Goal: Task Accomplishment & Management: Manage account settings

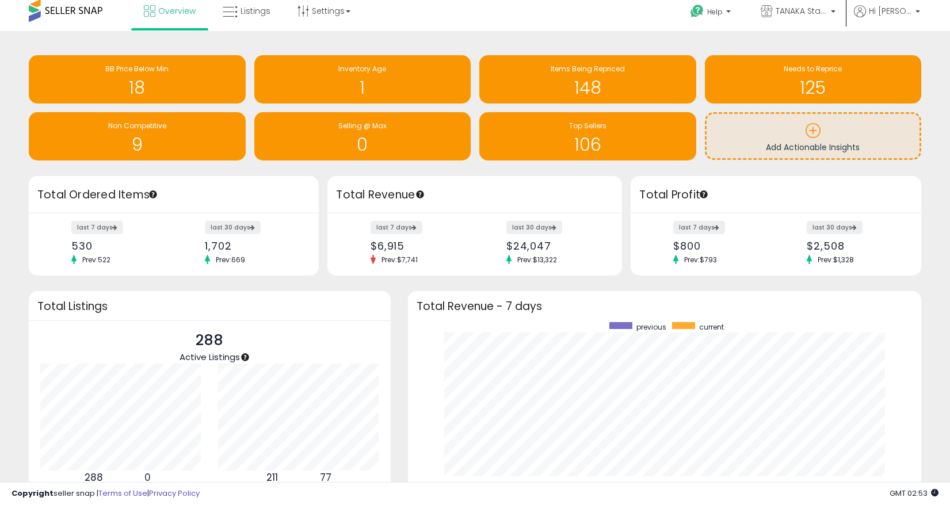
scroll to position [5, 0]
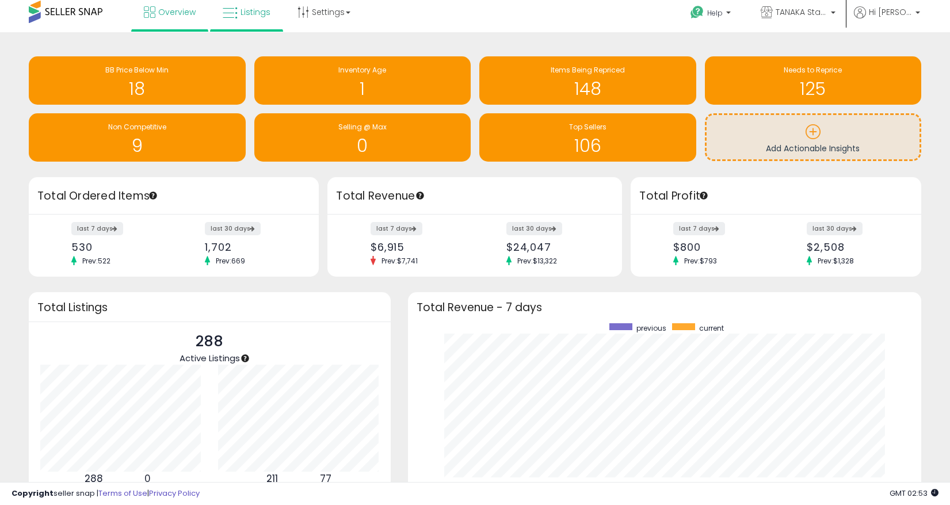
click at [259, 12] on span "Listings" at bounding box center [255, 12] width 30 height 12
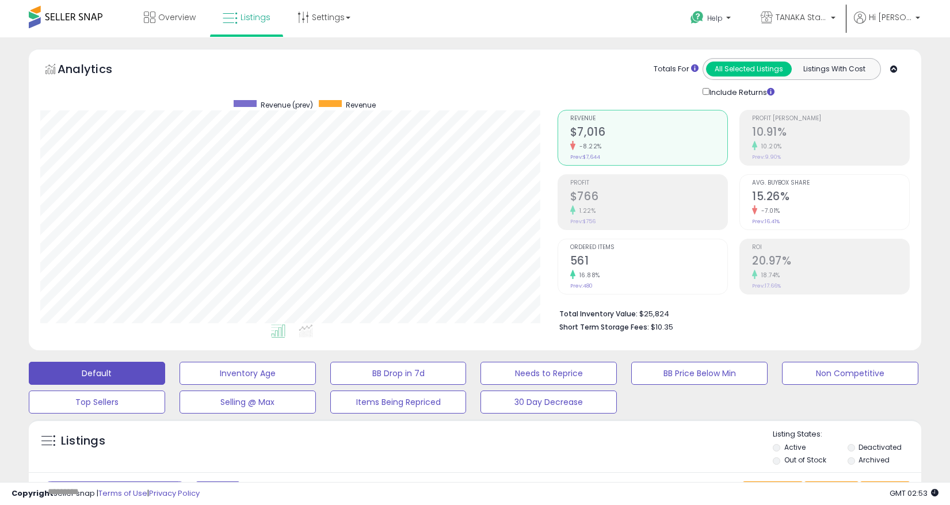
scroll to position [236, 517]
click at [810, 75] on button "Listings With Cost" at bounding box center [834, 69] width 86 height 15
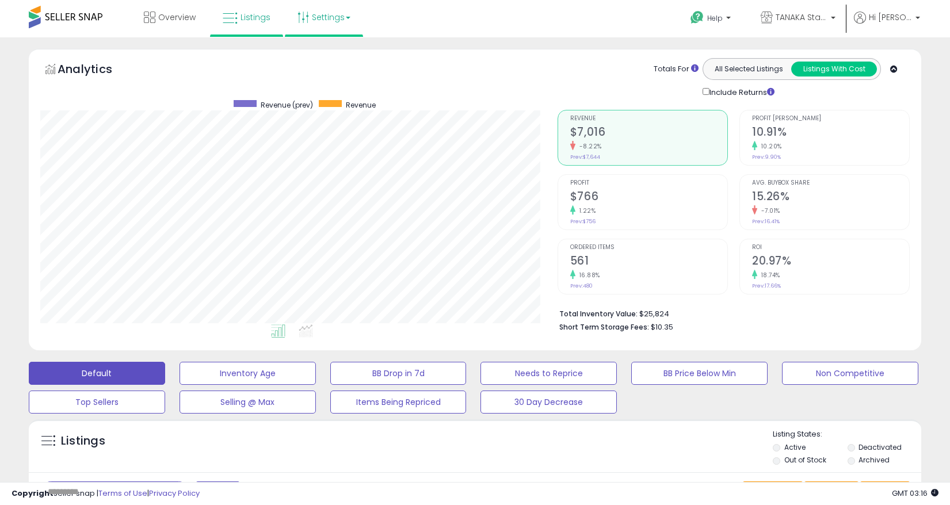
click at [320, 22] on link "Settings" at bounding box center [324, 17] width 70 height 35
click at [323, 59] on link "Store settings" at bounding box center [326, 58] width 52 height 11
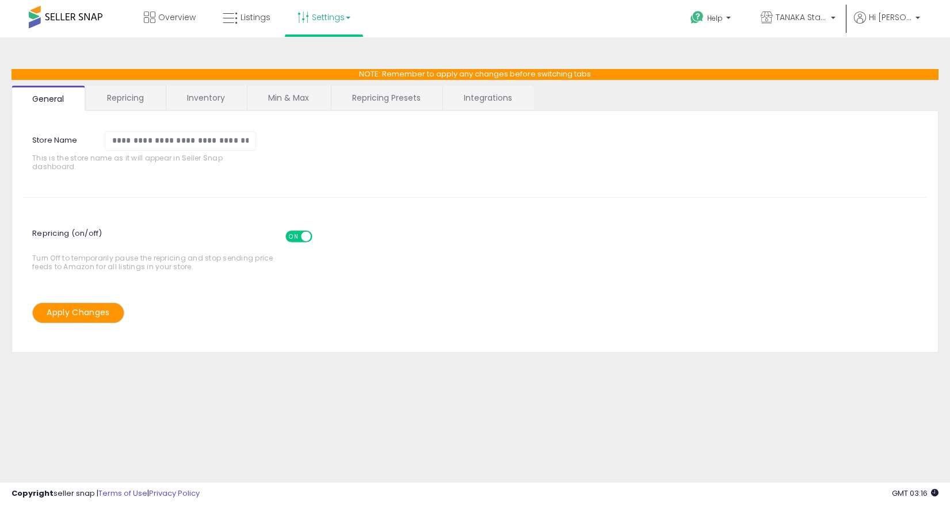
click at [139, 98] on link "Repricing" at bounding box center [125, 98] width 78 height 24
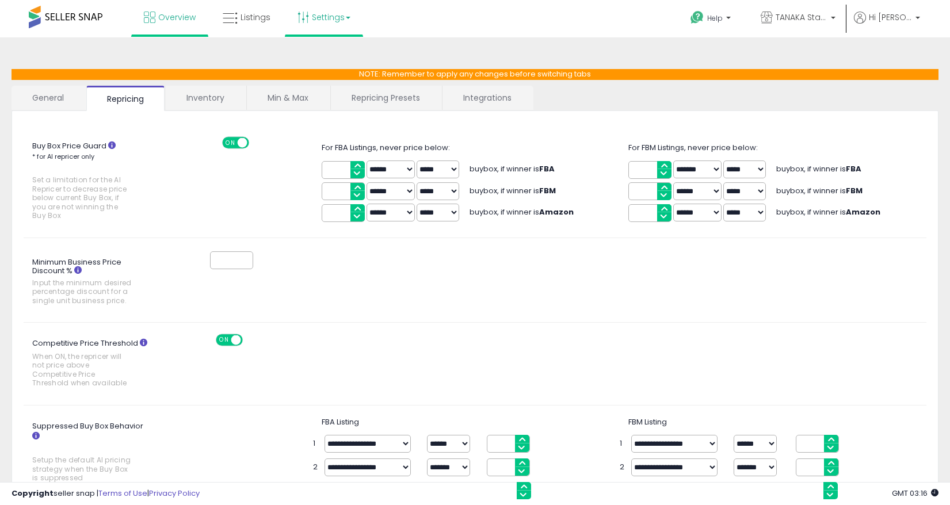
click at [177, 21] on span "Overview" at bounding box center [176, 18] width 37 height 12
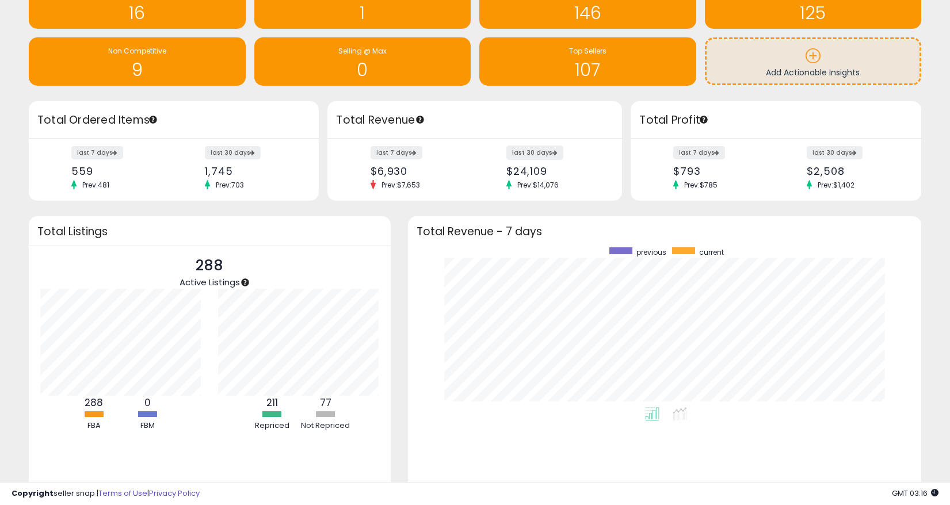
scroll to position [85, 0]
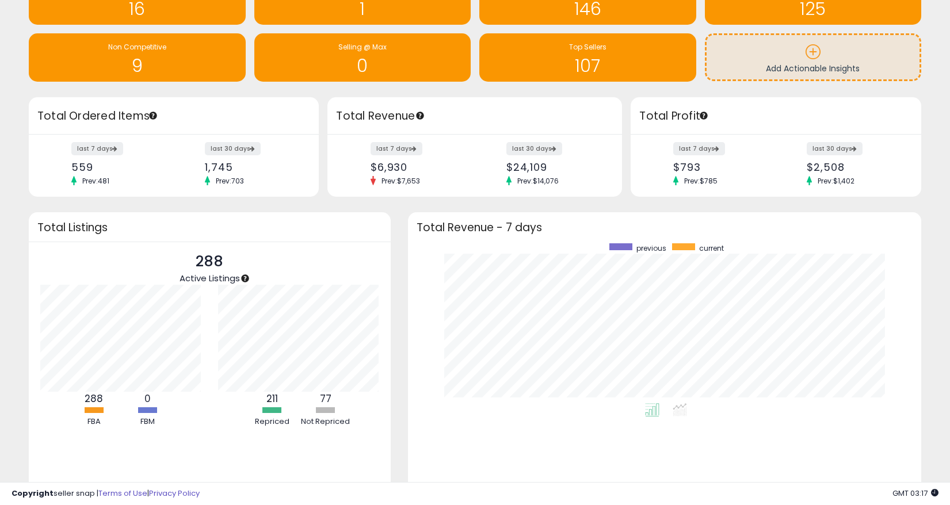
click at [693, 129] on div "Total Profit" at bounding box center [775, 115] width 290 height 37
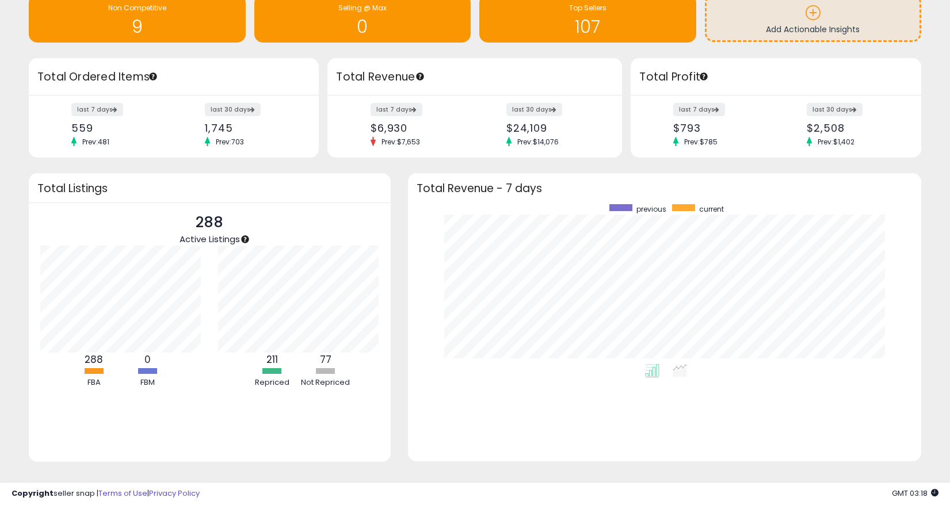
scroll to position [120, 0]
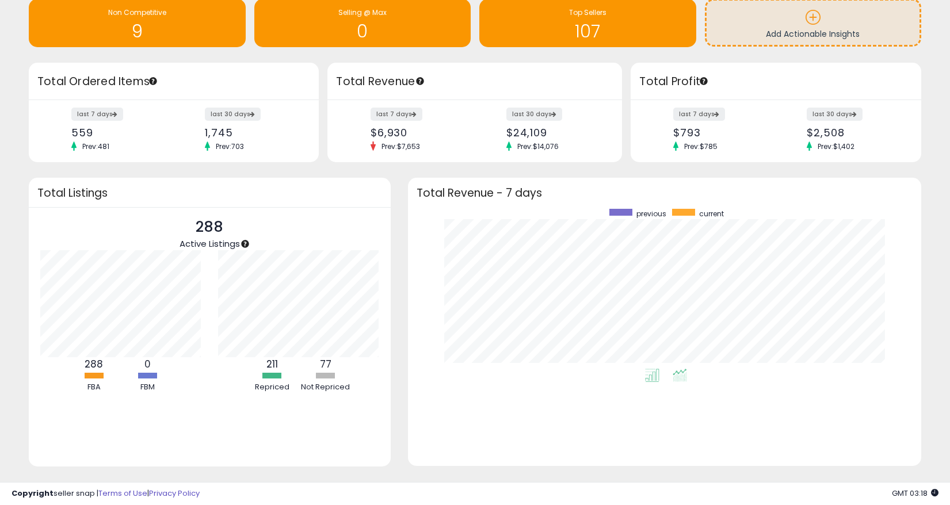
click at [677, 377] on icon at bounding box center [679, 375] width 14 height 13
click at [657, 377] on icon at bounding box center [652, 375] width 14 height 13
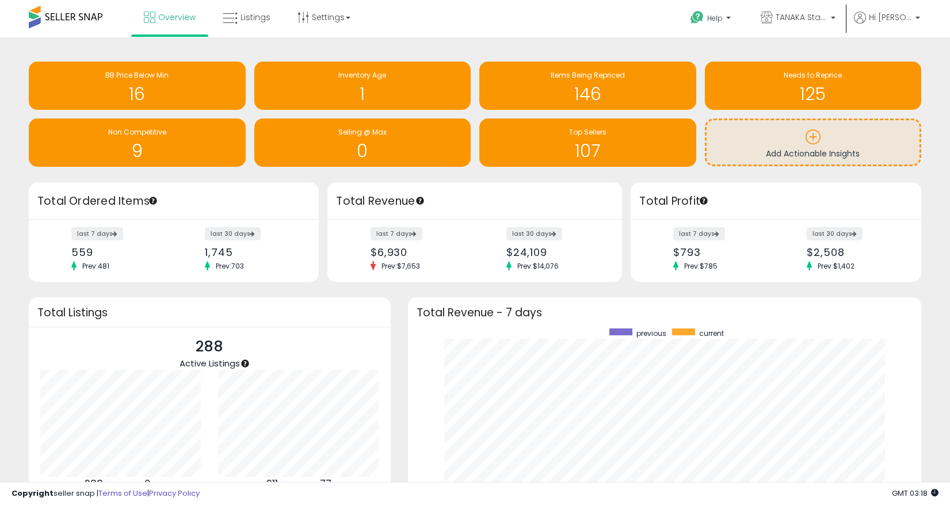
scroll to position [0, 0]
click at [732, 20] on p "Help" at bounding box center [712, 19] width 44 height 13
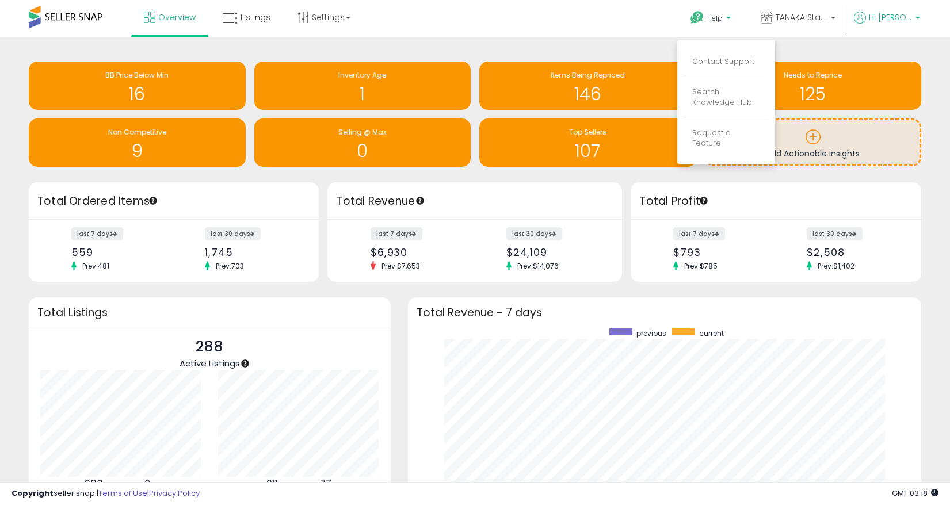
click at [905, 16] on span "Hi [PERSON_NAME]" at bounding box center [890, 18] width 43 height 12
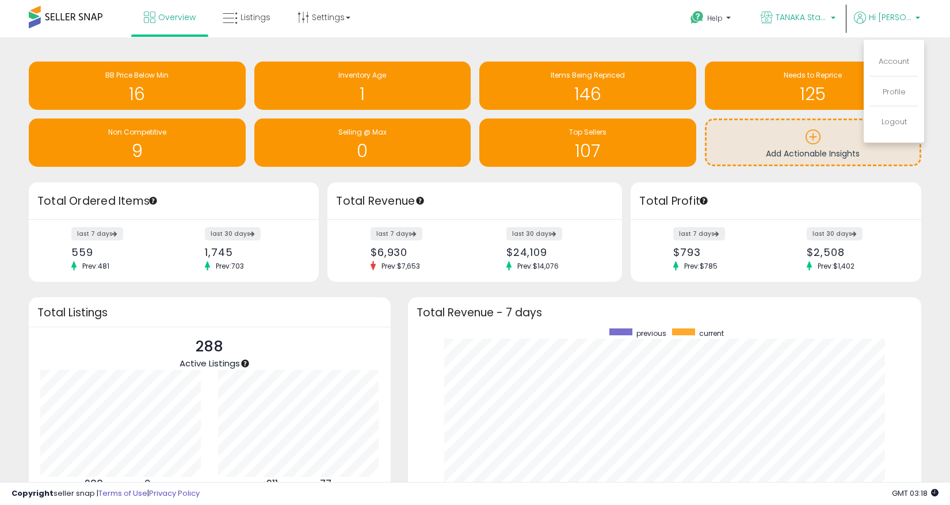
click at [832, 18] on b at bounding box center [833, 21] width 5 height 8
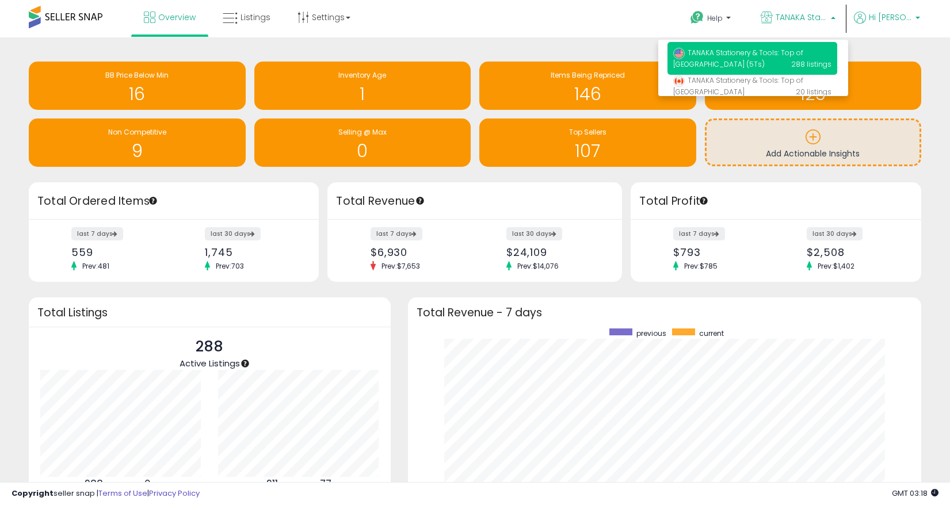
click at [870, 16] on span "Hi [PERSON_NAME]" at bounding box center [890, 18] width 43 height 12
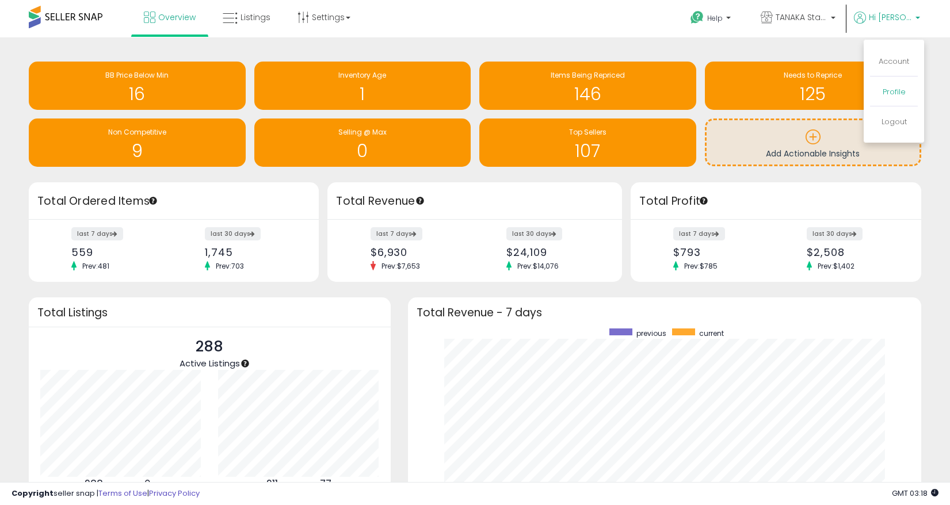
click at [889, 87] on link "Profile" at bounding box center [893, 91] width 23 height 11
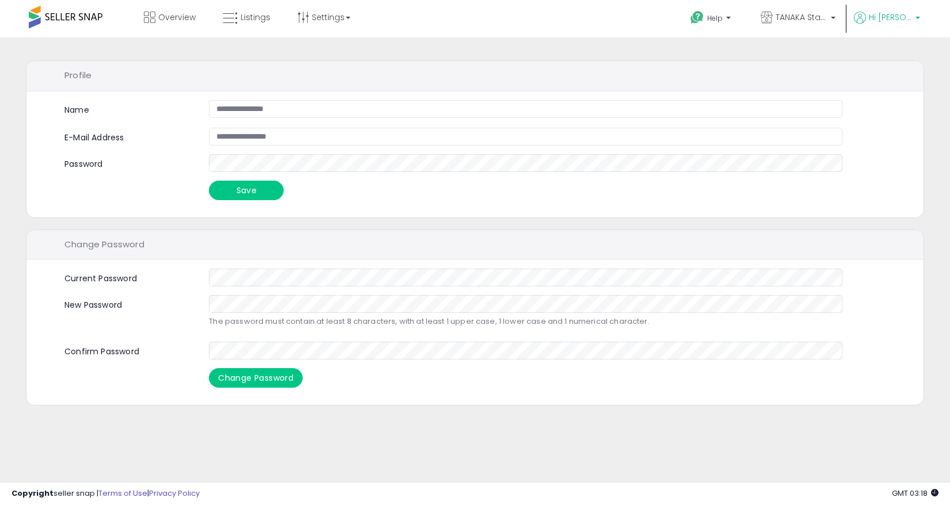
click at [881, 16] on span "Hi [PERSON_NAME]" at bounding box center [890, 18] width 43 height 12
click at [885, 64] on link "Account" at bounding box center [893, 61] width 30 height 11
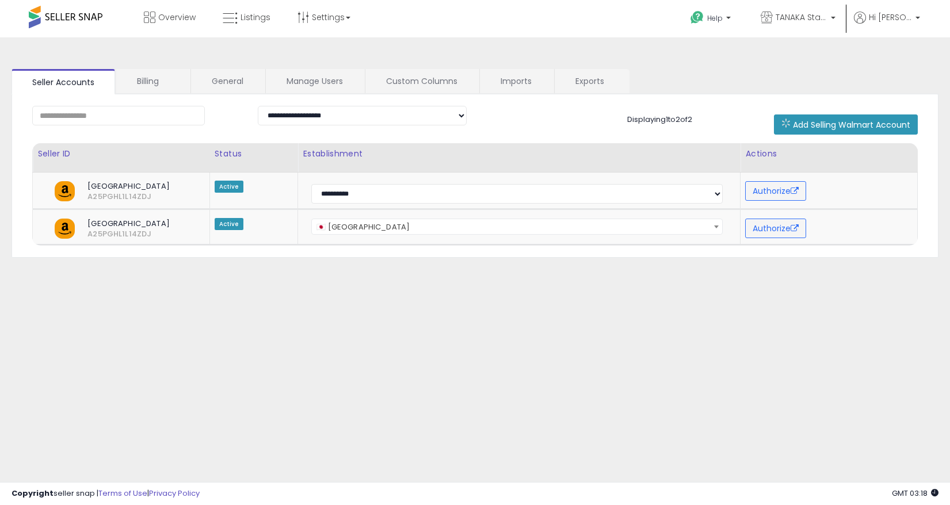
click at [143, 83] on link "Billing" at bounding box center [152, 81] width 73 height 24
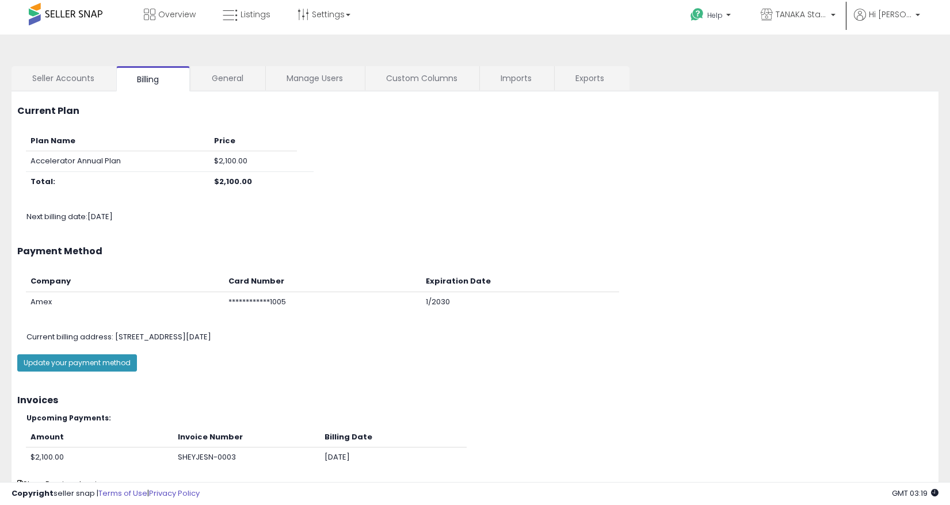
click at [222, 75] on link "General" at bounding box center [227, 78] width 73 height 24
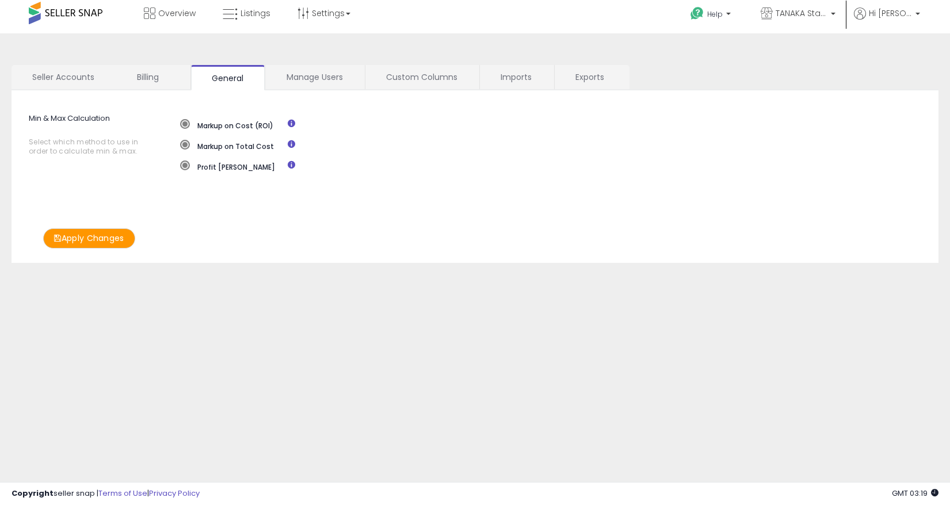
click at [311, 76] on link "Manage Users" at bounding box center [315, 77] width 98 height 24
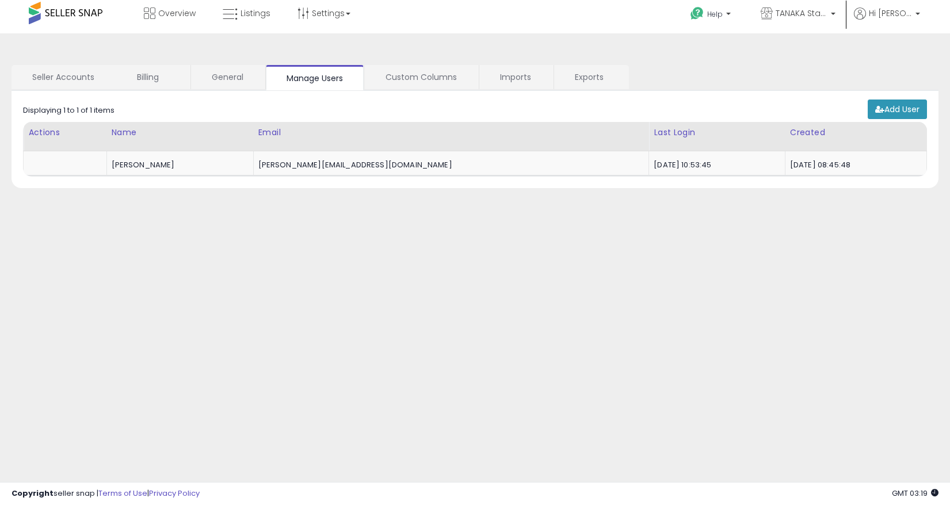
click at [412, 82] on link "Custom Columns" at bounding box center [421, 77] width 113 height 24
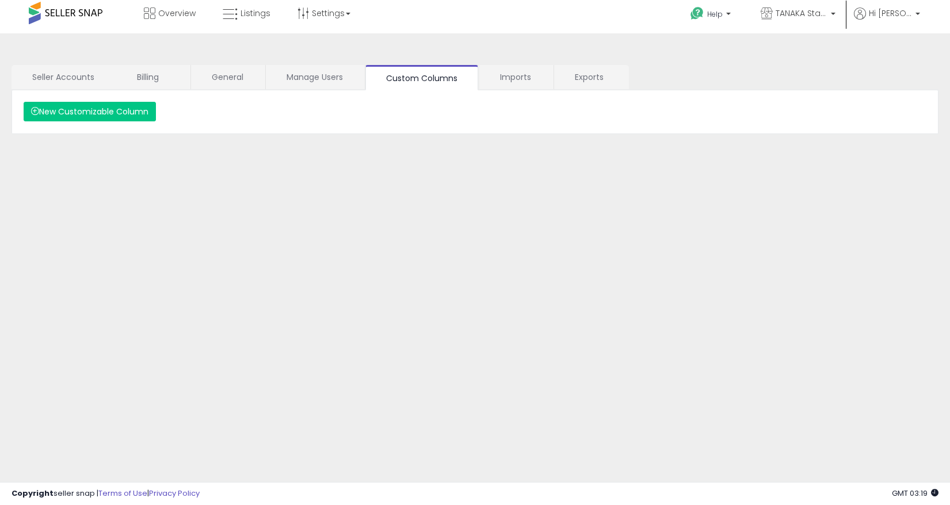
click at [521, 77] on link "Imports" at bounding box center [515, 77] width 73 height 24
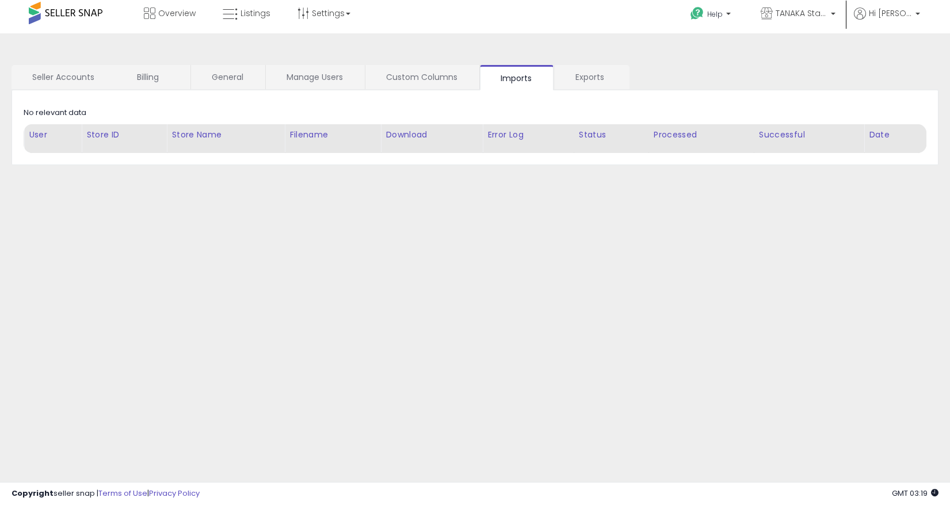
click at [571, 76] on link "Exports" at bounding box center [592, 77] width 74 height 24
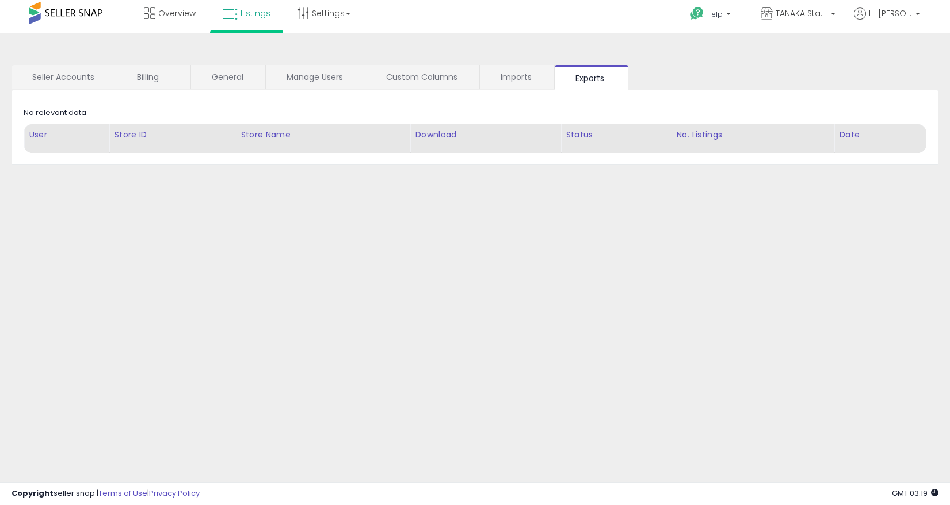
click at [249, 21] on link "Listings" at bounding box center [246, 13] width 65 height 35
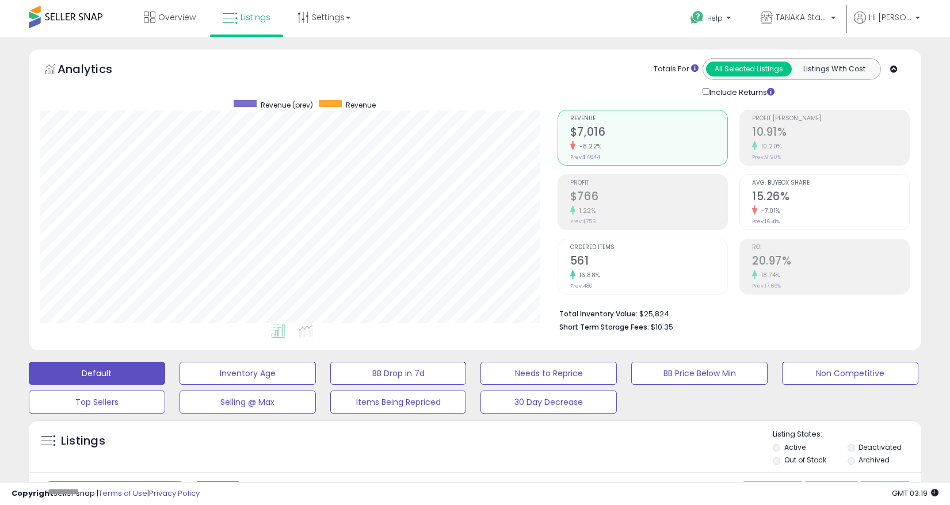
scroll to position [236, 517]
